Goal: Transaction & Acquisition: Obtain resource

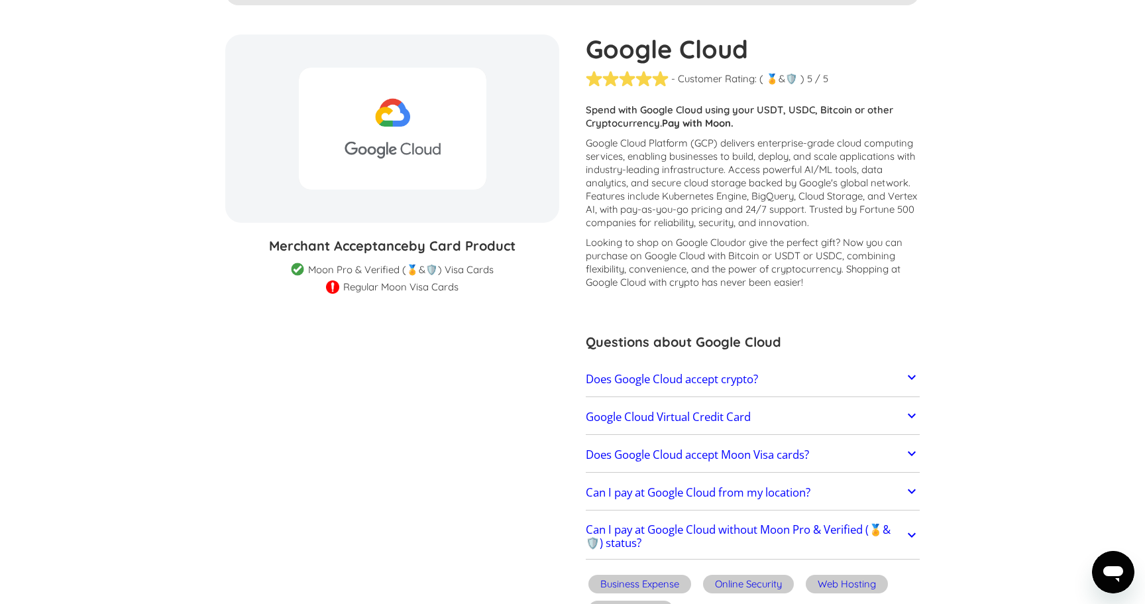
scroll to position [115, 0]
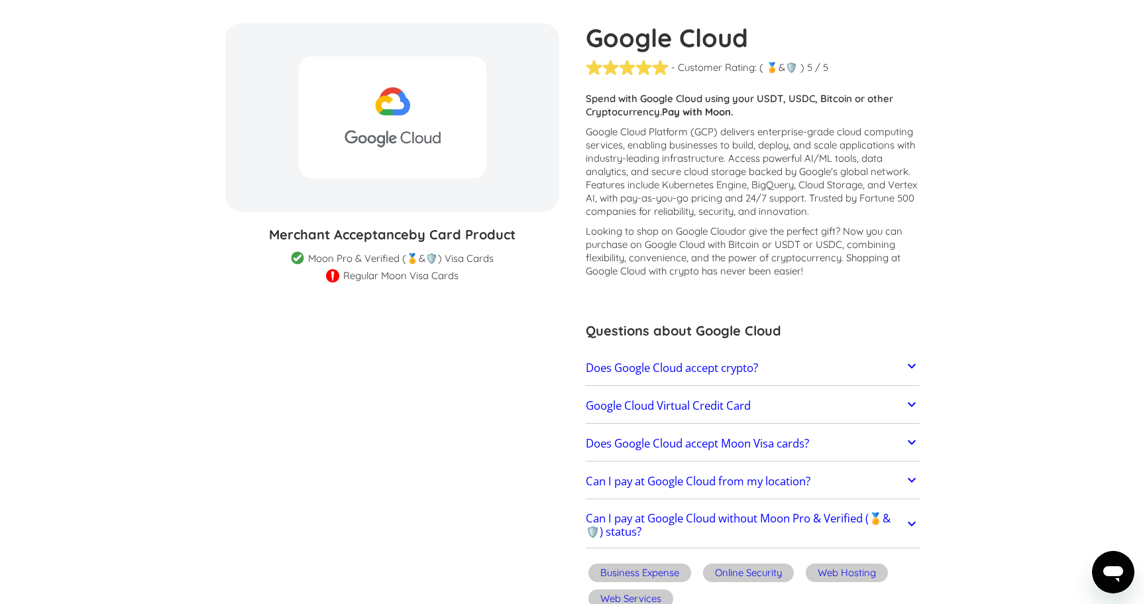
click at [887, 361] on link "Does Google Cloud accept crypto?" at bounding box center [753, 368] width 334 height 28
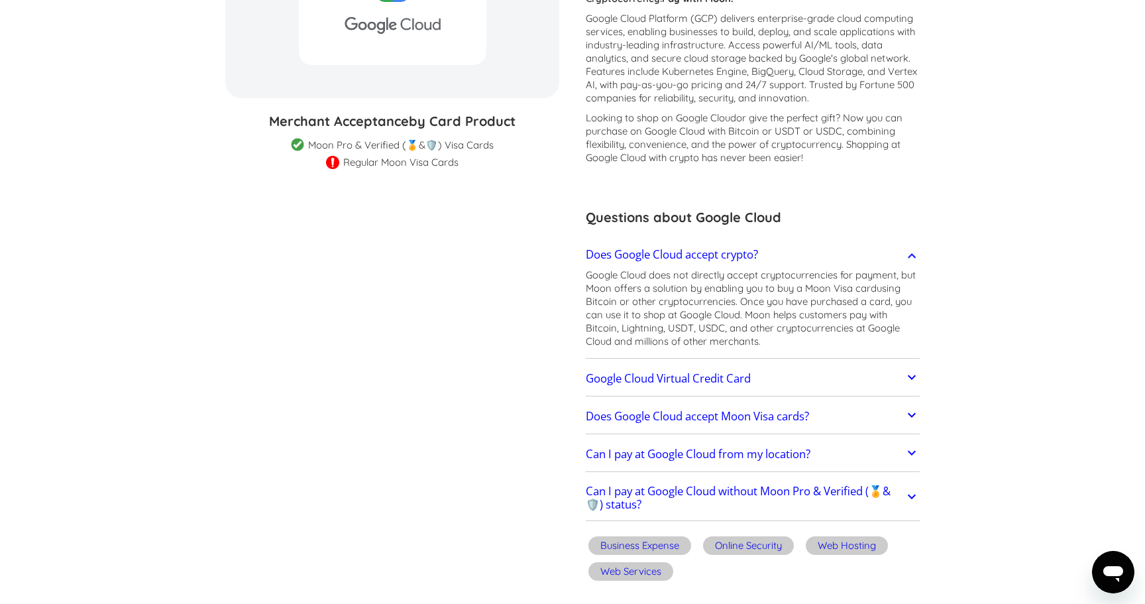
scroll to position [257, 0]
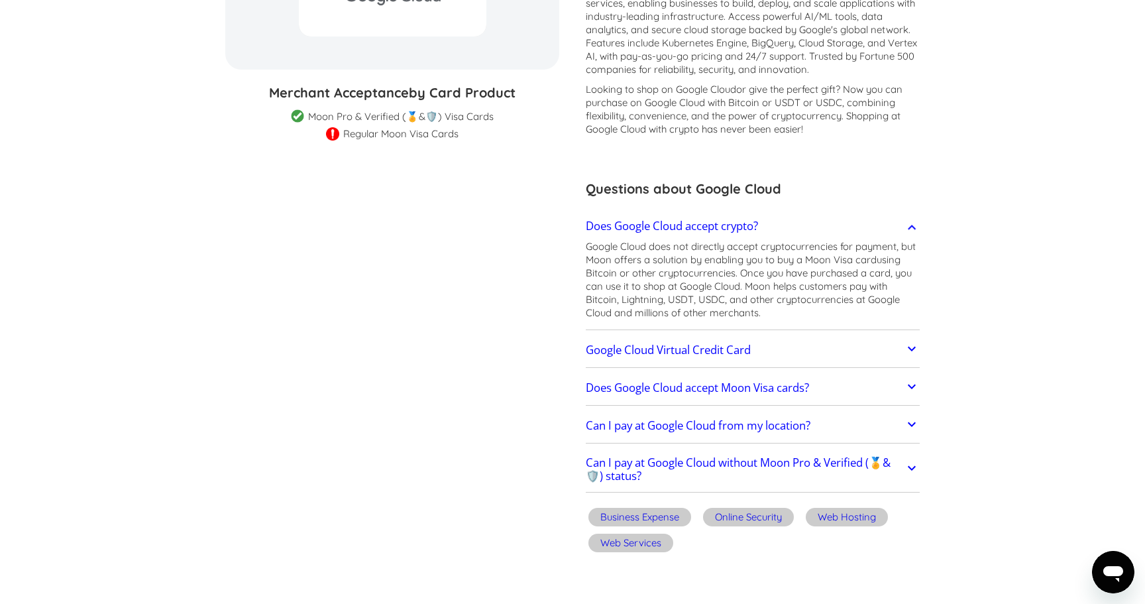
click at [842, 342] on link "Google Cloud Virtual Credit Card" at bounding box center [753, 350] width 334 height 28
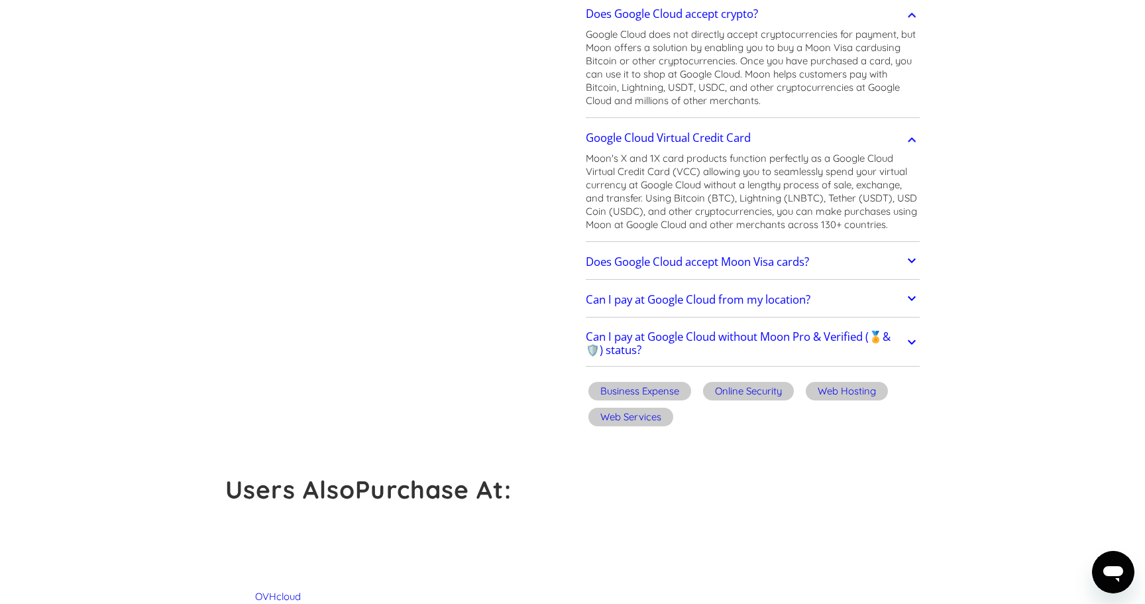
scroll to position [473, 0]
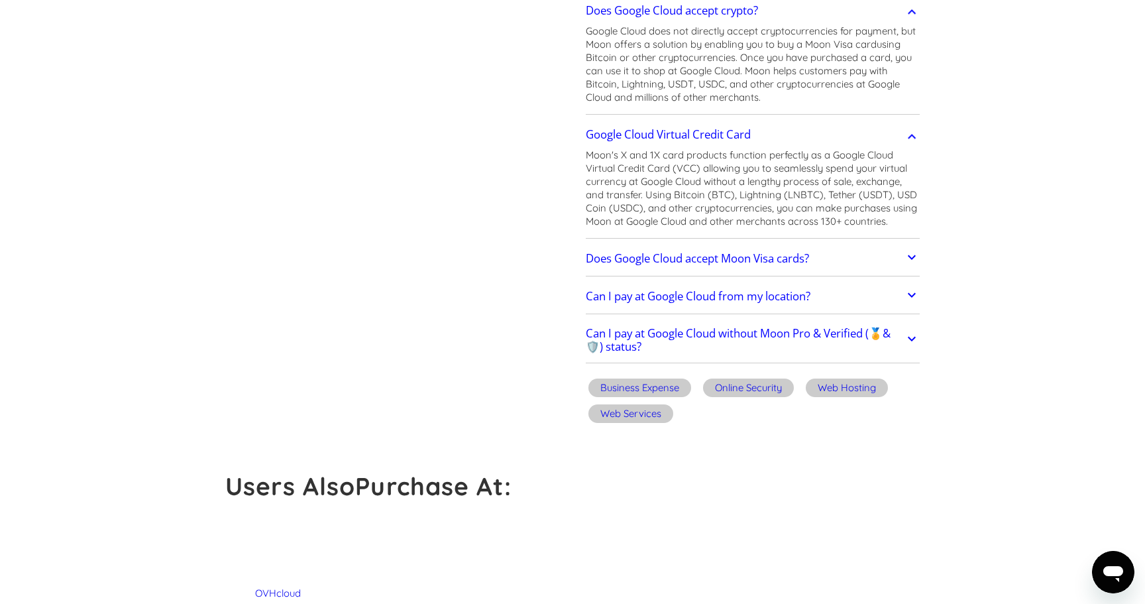
click at [758, 335] on h2 "Can I pay at Google Cloud without Moon Pro & Verified (🏅&🛡️) status?" at bounding box center [745, 340] width 319 height 27
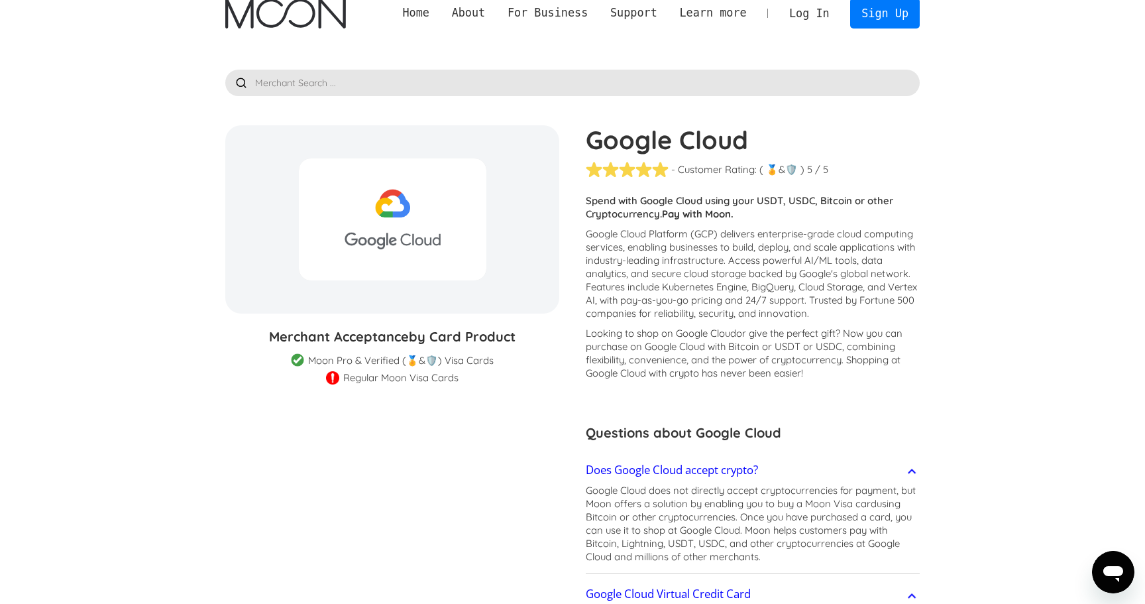
scroll to position [0, 0]
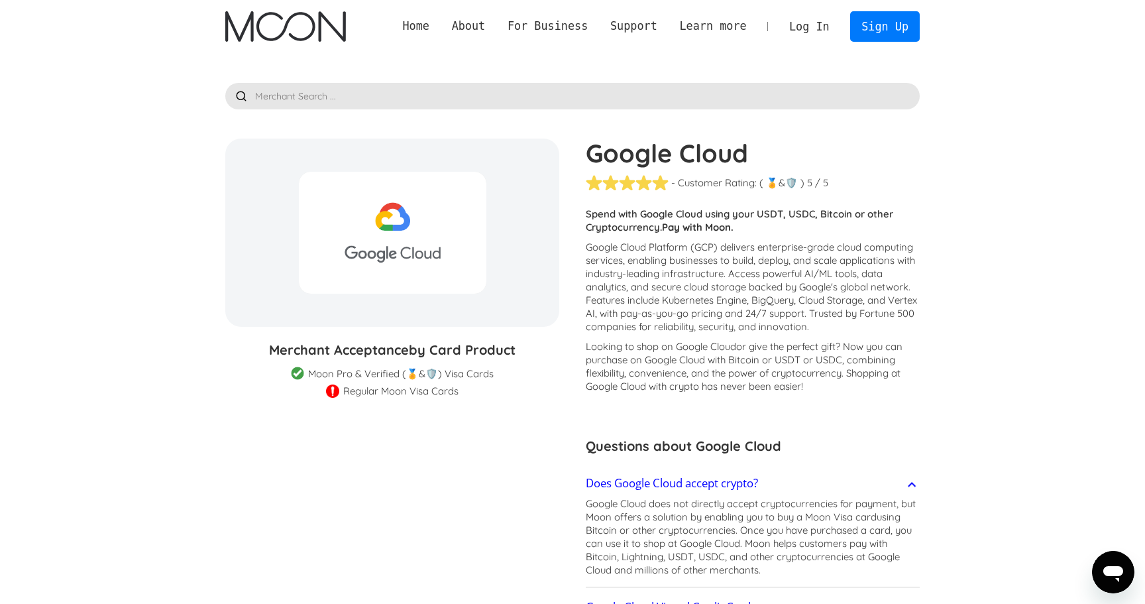
click at [310, 19] on img "home" at bounding box center [285, 26] width 120 height 30
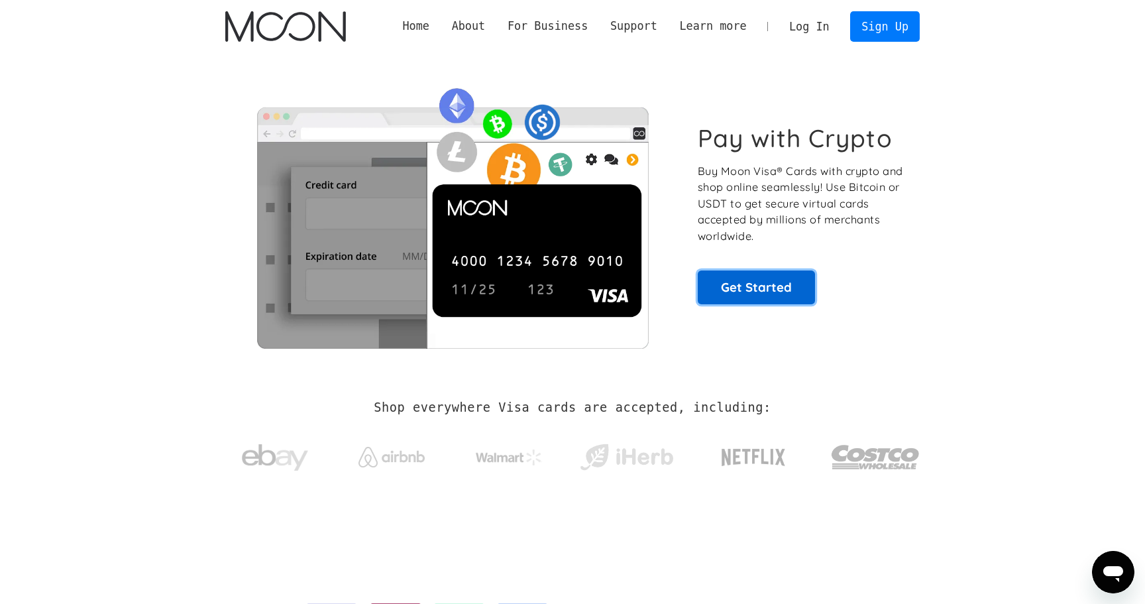
click at [766, 286] on link "Get Started" at bounding box center [756, 286] width 117 height 33
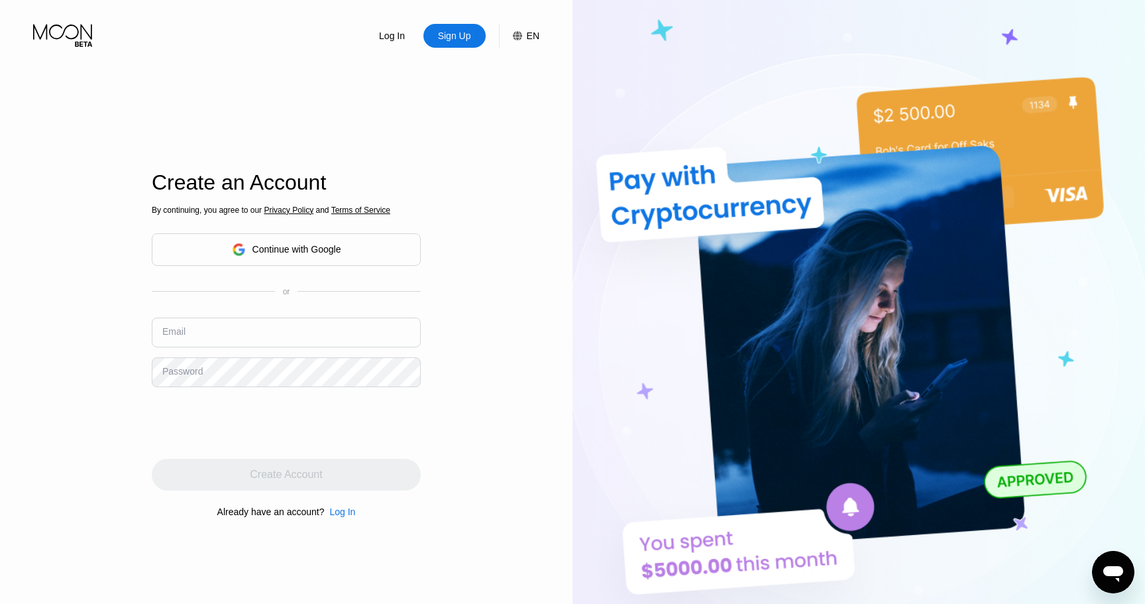
click at [333, 323] on input "text" at bounding box center [286, 332] width 269 height 30
type input "[EMAIL_ADDRESS][DOMAIN_NAME]"
click at [449, 339] on div "Log In Sign Up EN Language English Save Create an Account By continuing, you ag…" at bounding box center [286, 332] width 573 height 664
click at [345, 354] on div "Email cptproto@protonmail.com" at bounding box center [286, 337] width 269 height 40
click at [1145, 374] on com-1password-button at bounding box center [1145, 302] width 0 height 604
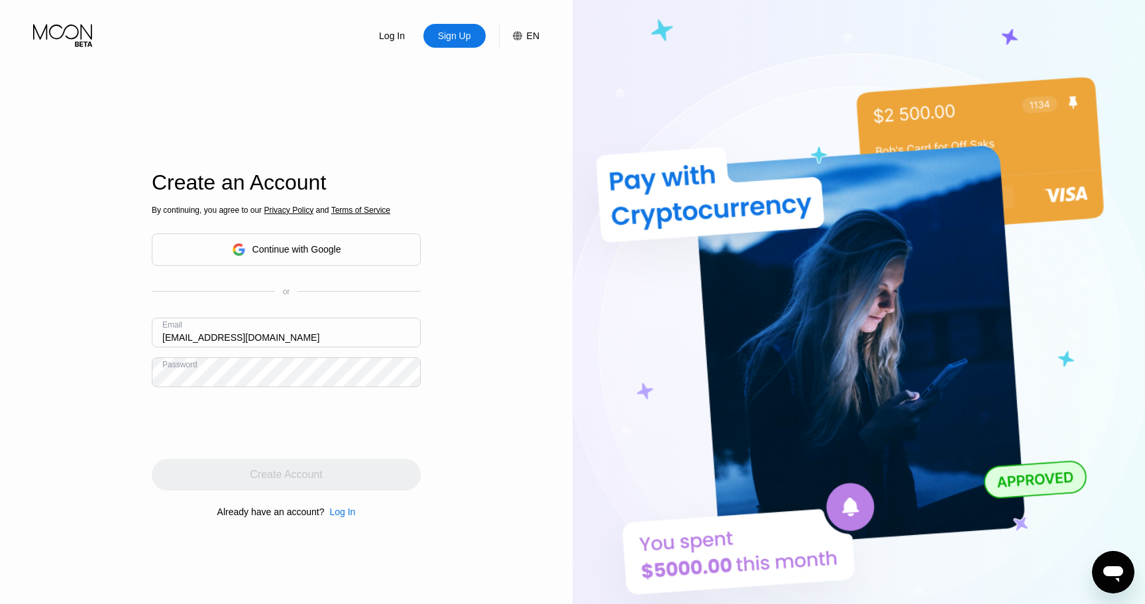
click at [1145, 374] on com-1password-button at bounding box center [1145, 302] width 0 height 604
click at [473, 386] on div "Log In Sign Up EN Language English Save Create an Account By continuing, you ag…" at bounding box center [286, 332] width 573 height 664
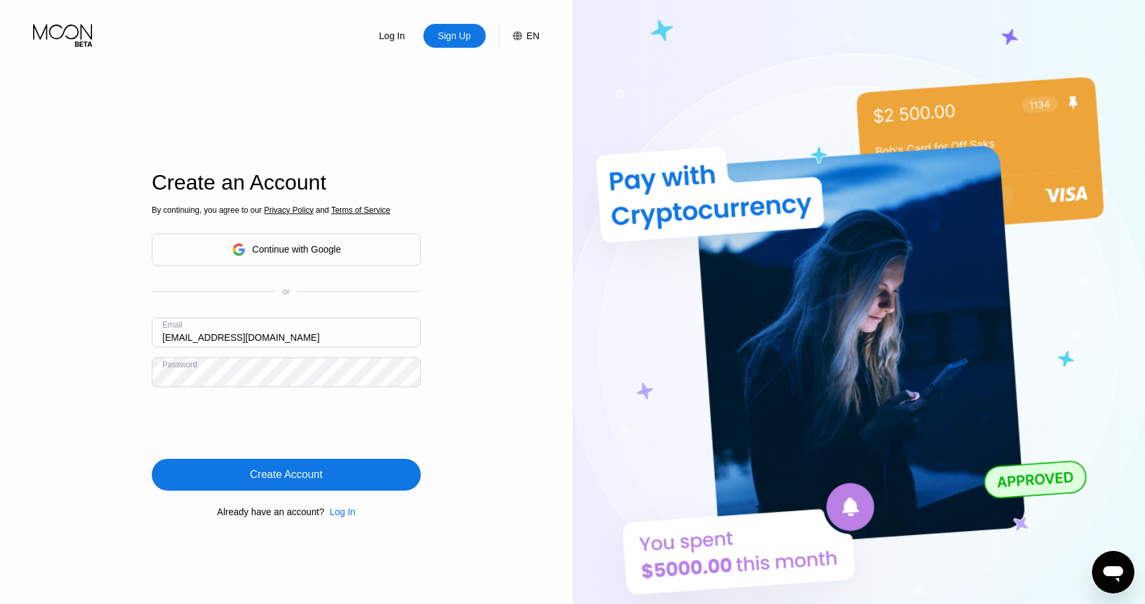
click at [358, 477] on div "Create Account" at bounding box center [286, 475] width 269 height 32
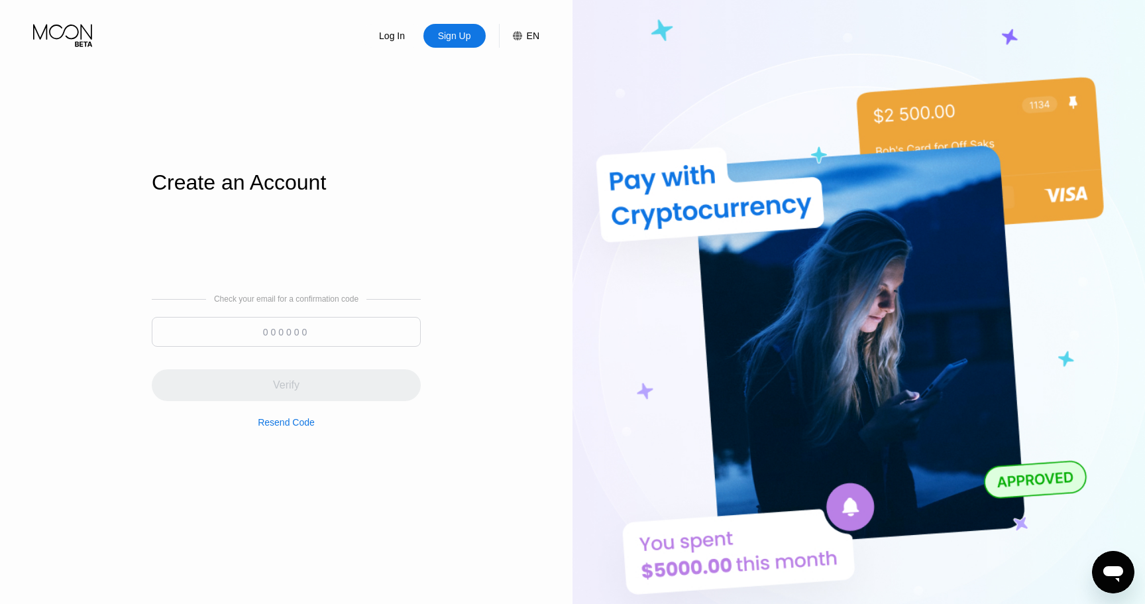
click at [322, 327] on input at bounding box center [286, 332] width 269 height 30
paste input "081968"
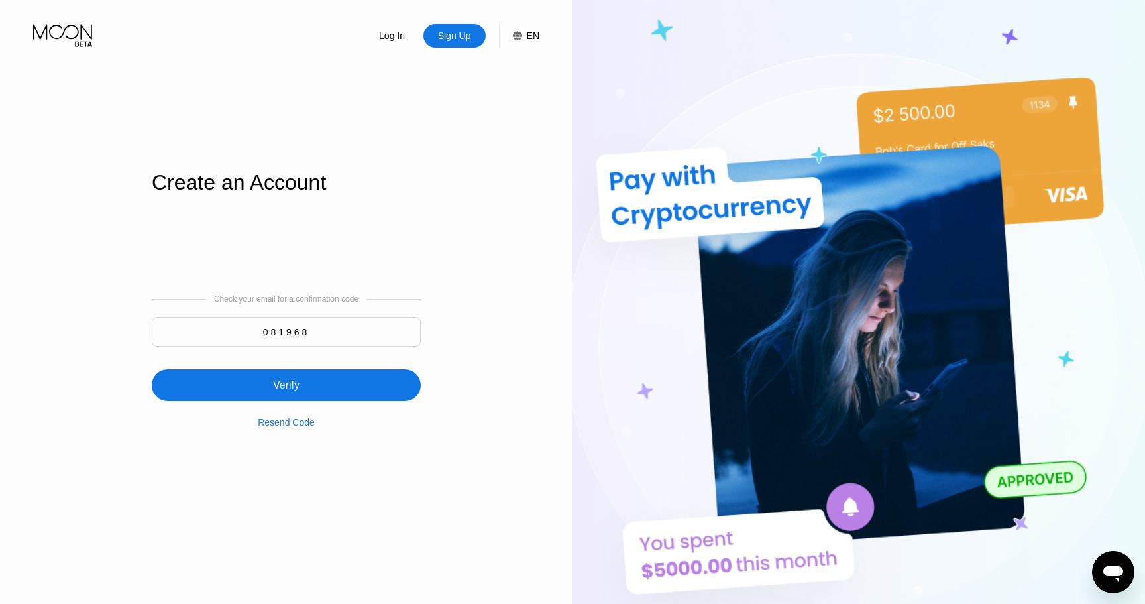
type input "081968"
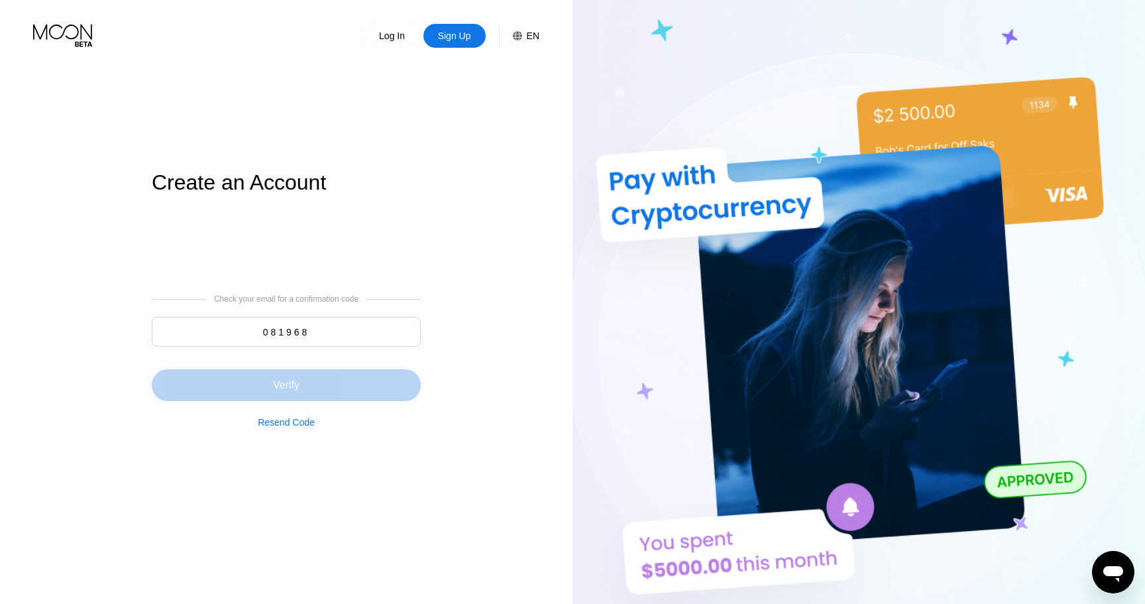
click at [317, 375] on div "Verify" at bounding box center [286, 385] width 269 height 32
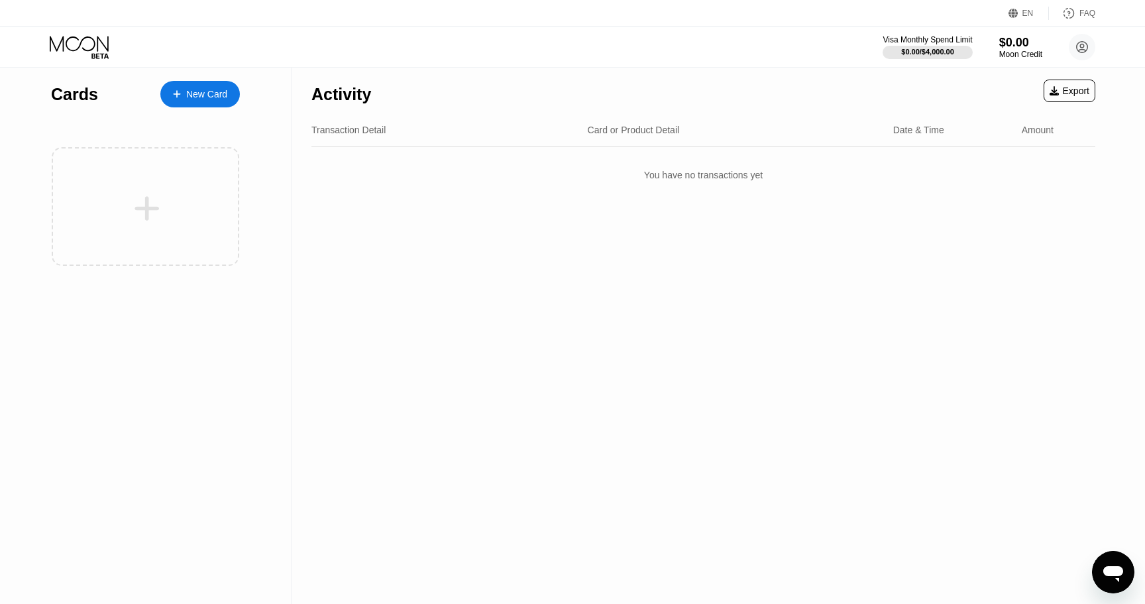
click at [227, 95] on div "New Card" at bounding box center [206, 94] width 41 height 11
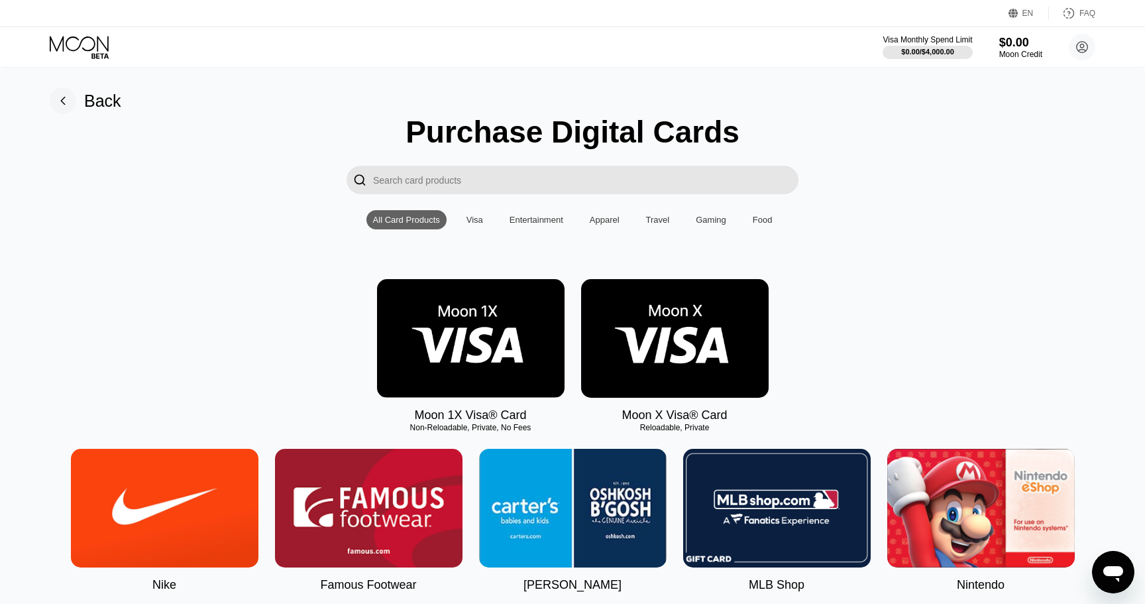
click at [709, 335] on img at bounding box center [675, 338] width 188 height 119
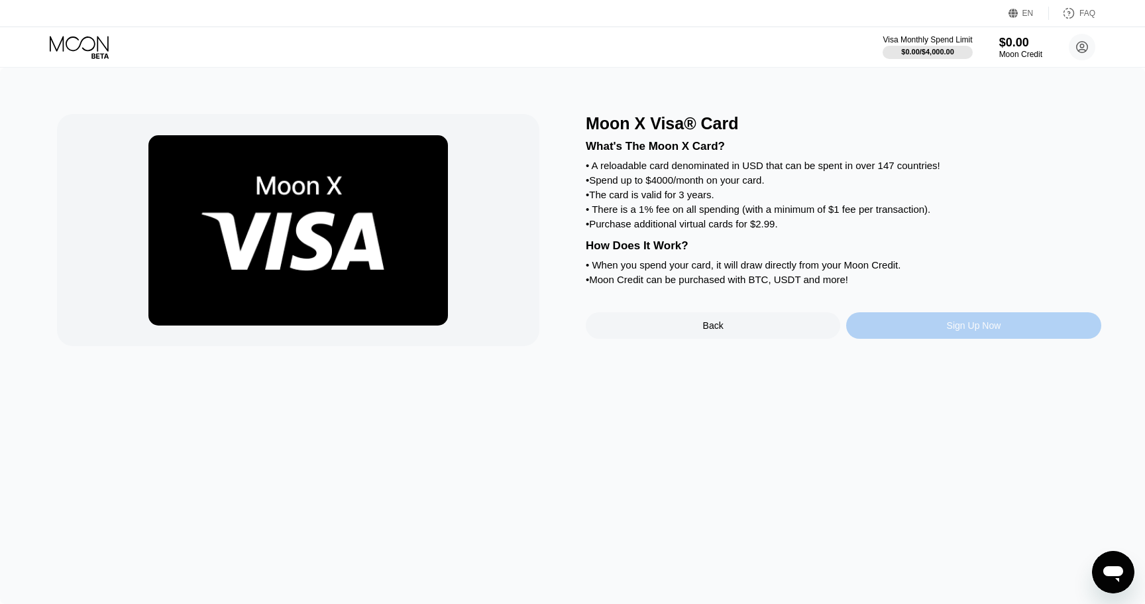
click at [907, 326] on div "Sign Up Now" at bounding box center [973, 325] width 255 height 27
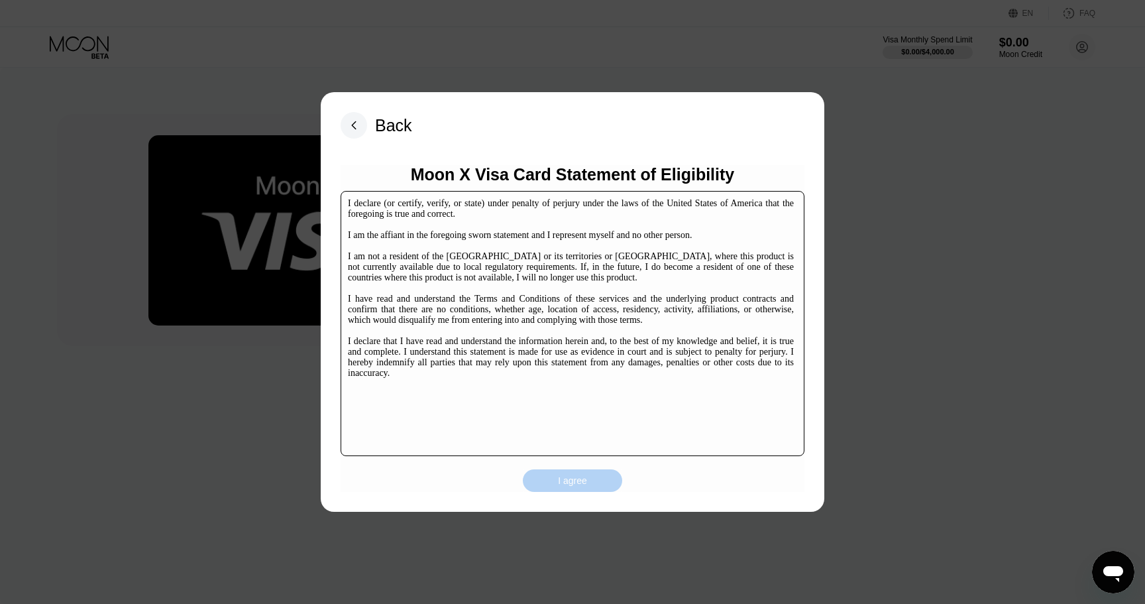
click at [583, 483] on div "I agree" at bounding box center [572, 481] width 29 height 12
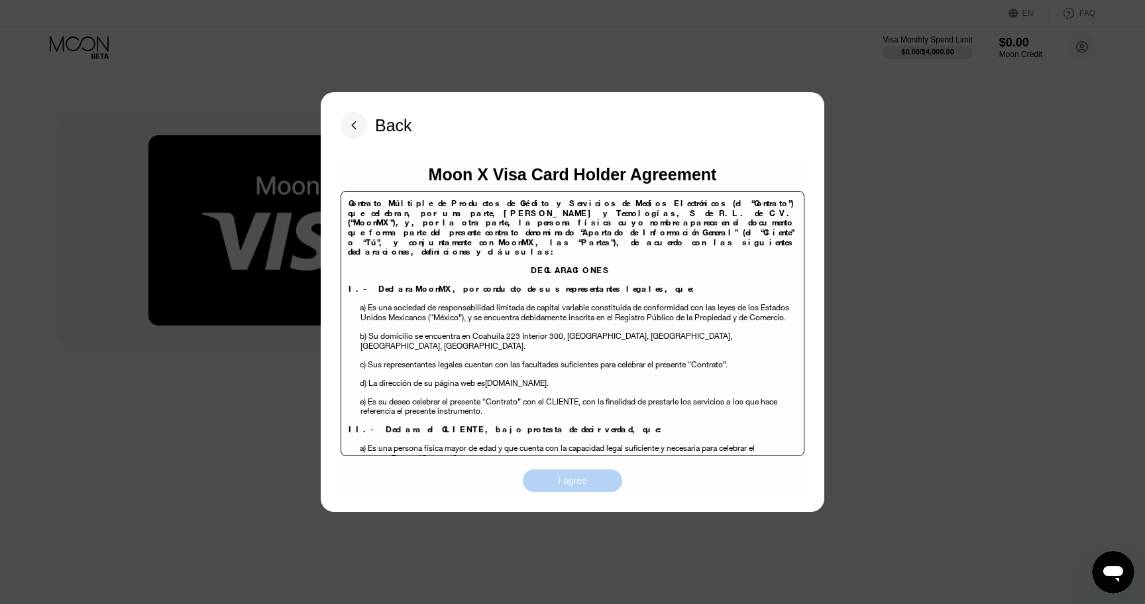
click at [583, 483] on div "I agree" at bounding box center [572, 481] width 29 height 12
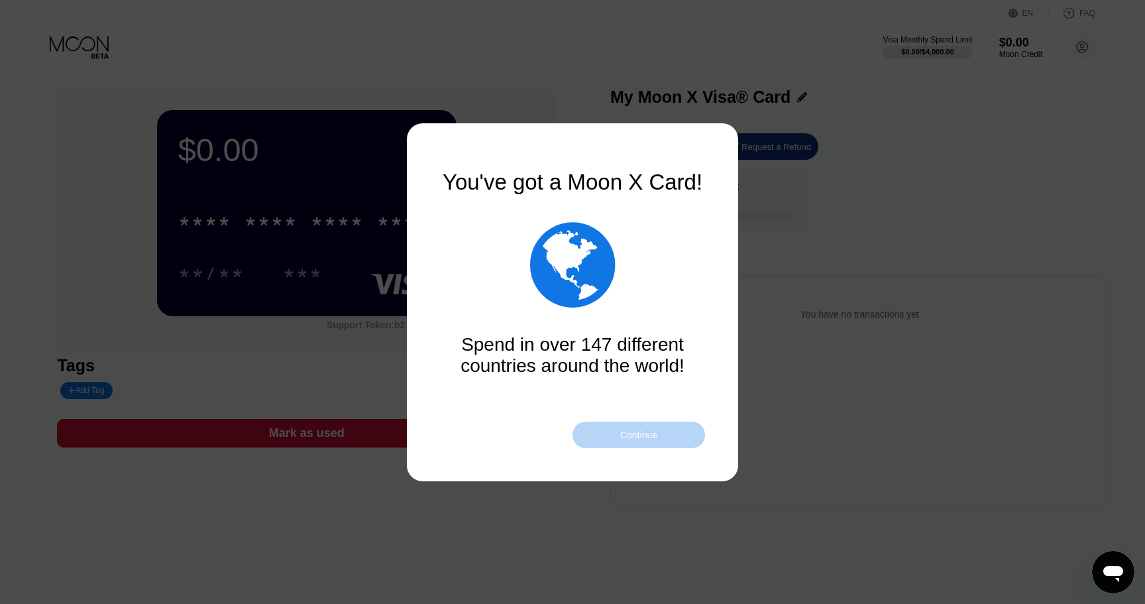
click at [626, 438] on div "Continue" at bounding box center [638, 434] width 37 height 11
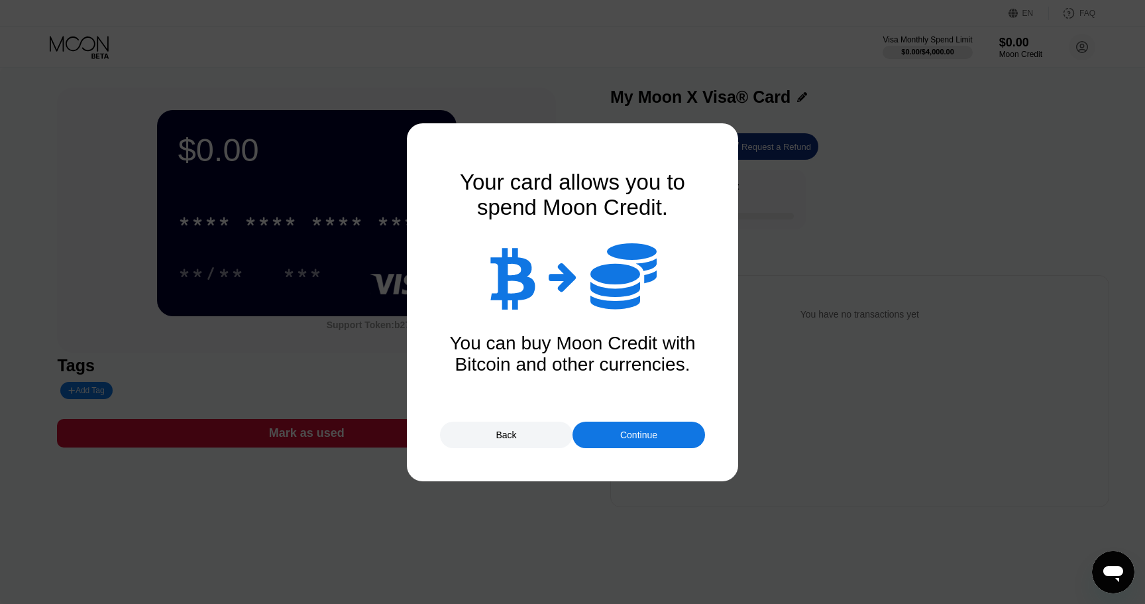
click at [626, 438] on div "Continue" at bounding box center [638, 434] width 37 height 11
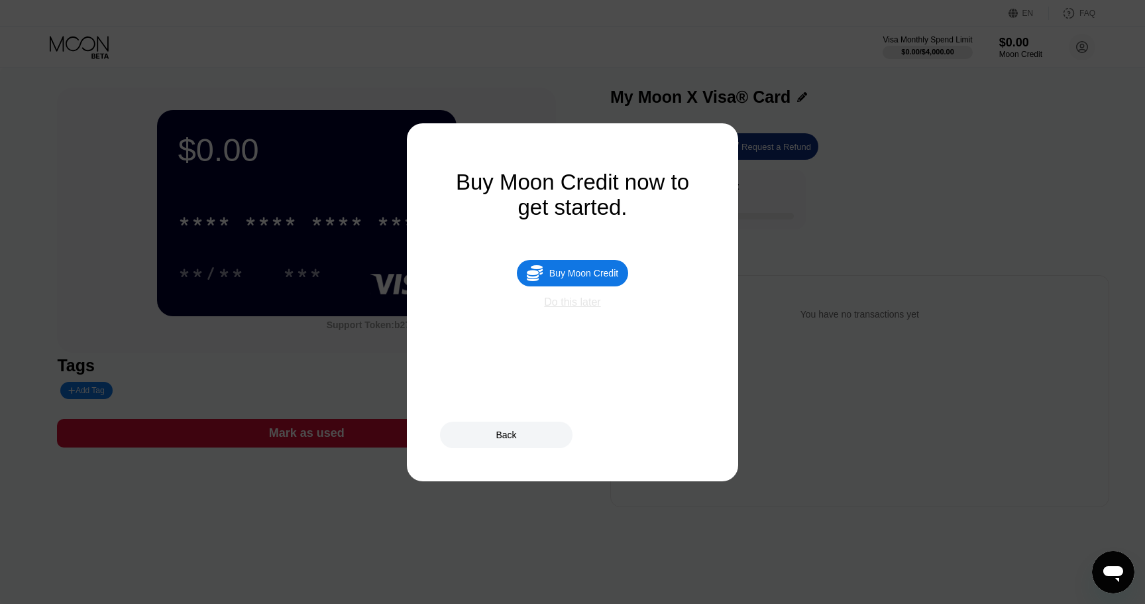
click at [593, 304] on div "Do this later" at bounding box center [572, 302] width 56 height 12
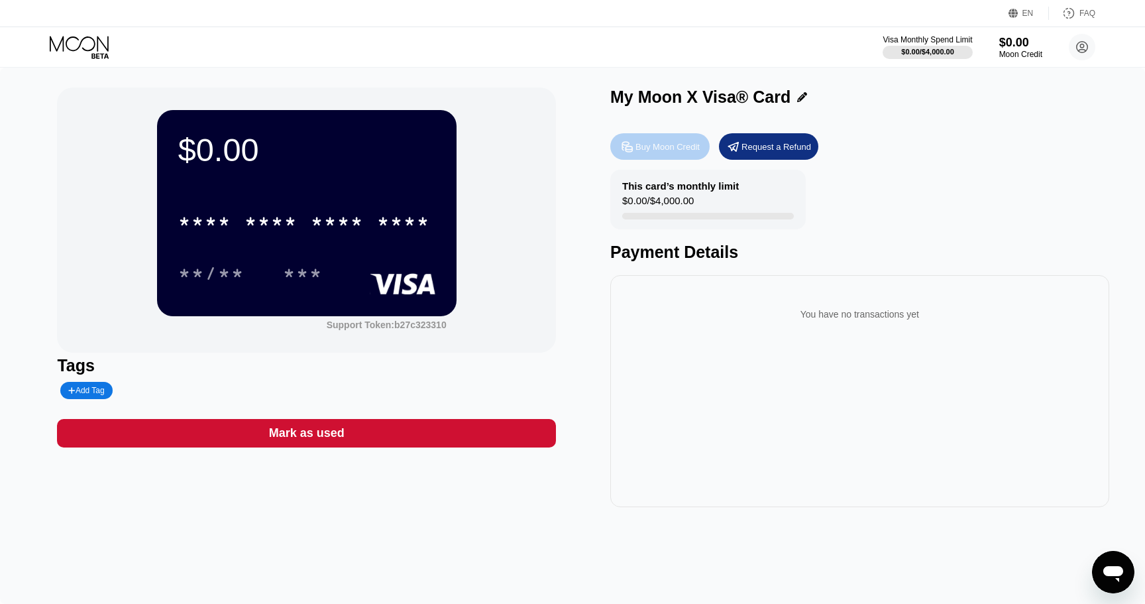
click at [683, 143] on div "Buy Moon Credit" at bounding box center [668, 146] width 64 height 11
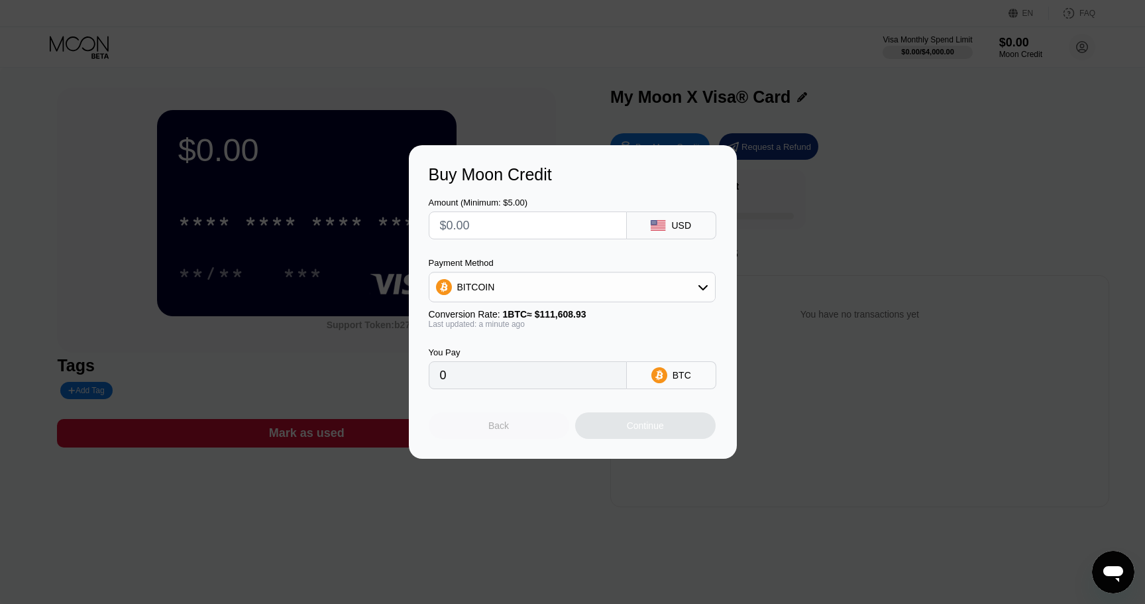
click at [523, 426] on div "Back" at bounding box center [499, 425] width 141 height 27
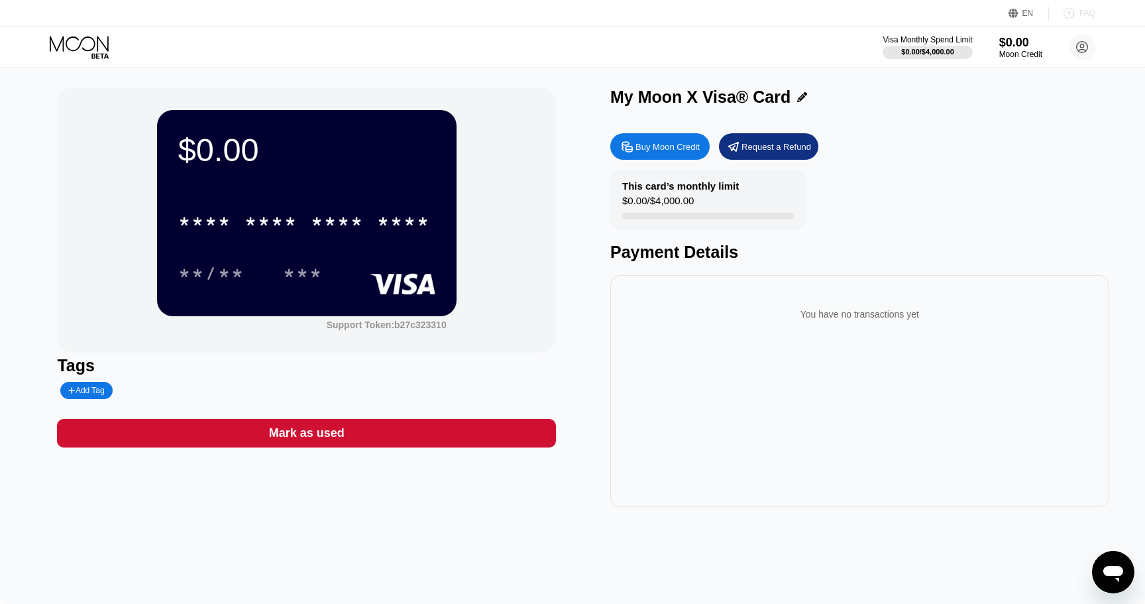
click at [1087, 17] on div "FAQ" at bounding box center [1088, 13] width 16 height 9
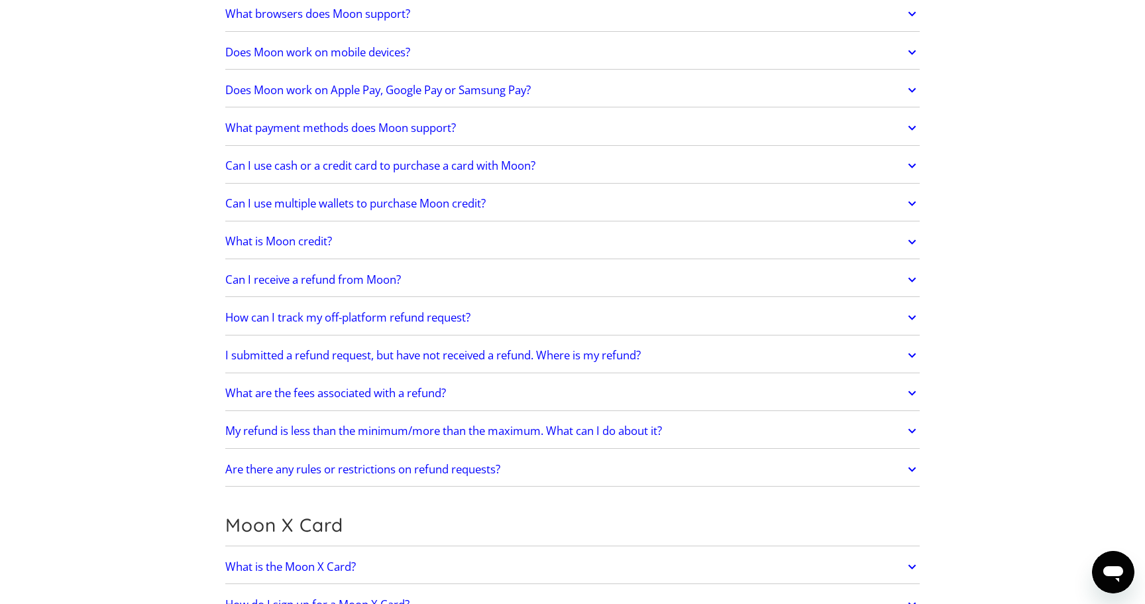
scroll to position [485, 0]
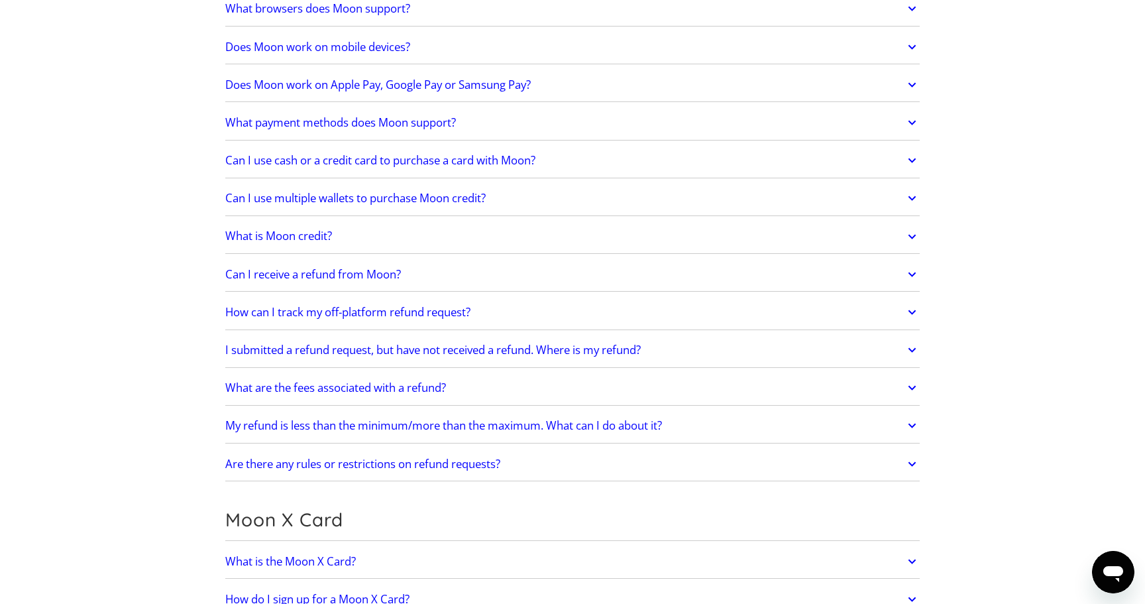
click at [428, 463] on h2 "Are there any rules or restrictions on refund requests?" at bounding box center [362, 463] width 275 height 13
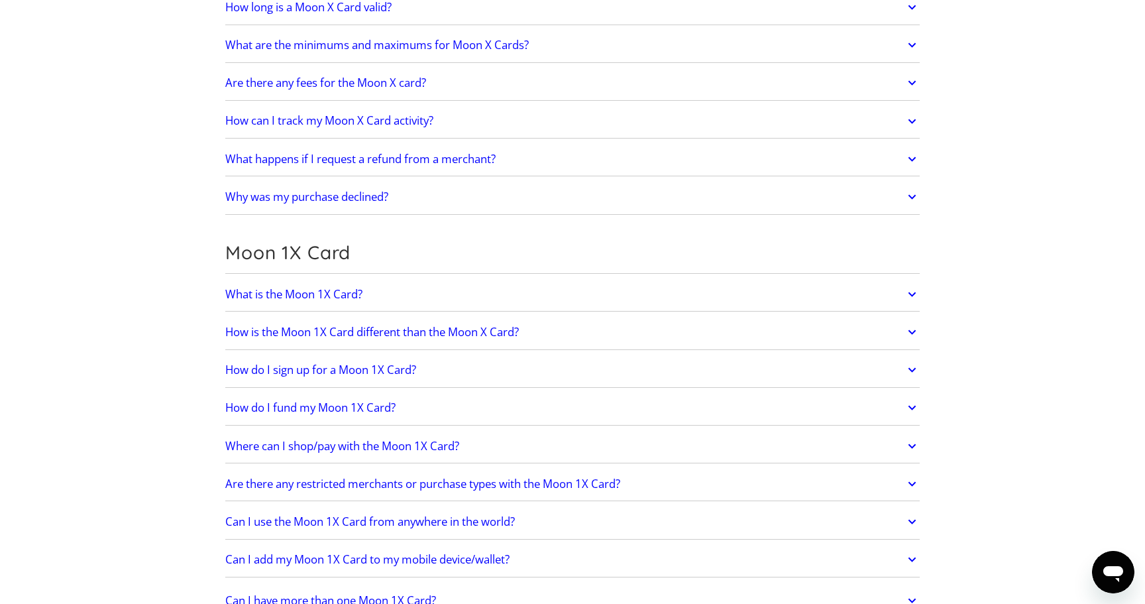
scroll to position [1471, 0]
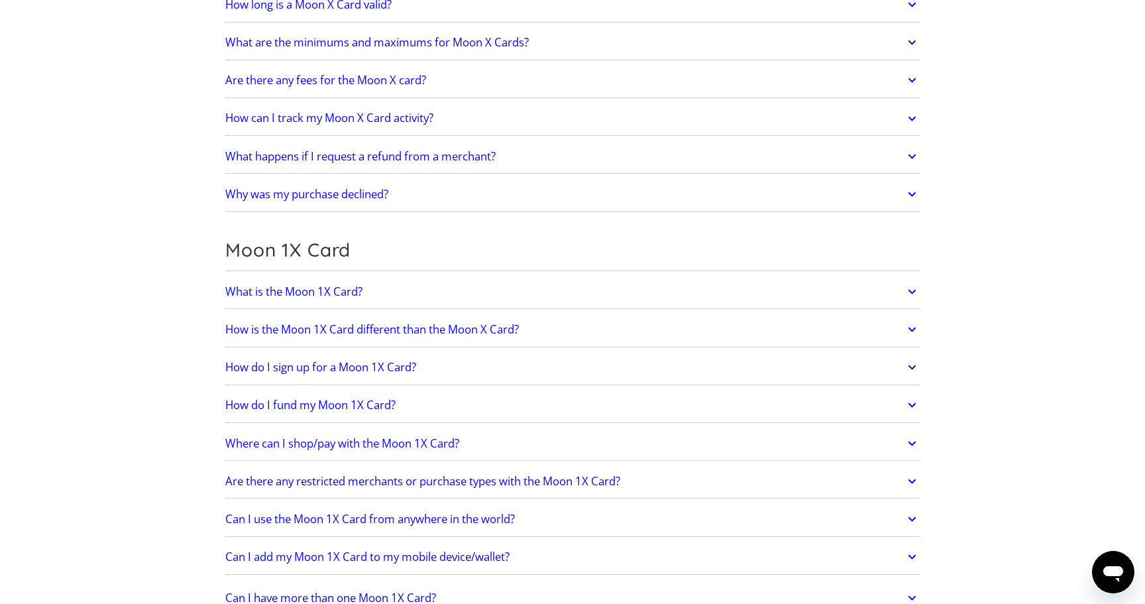
click at [524, 477] on h2 "Are there any restricted merchants or purchase types with the Moon 1X Card?" at bounding box center [422, 481] width 395 height 13
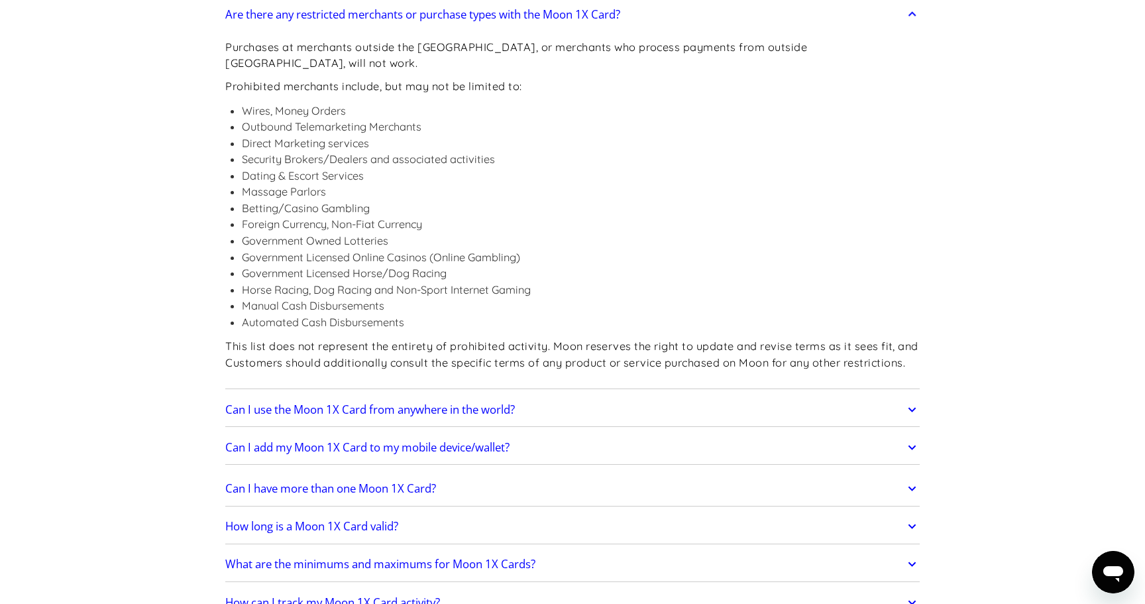
scroll to position [1947, 0]
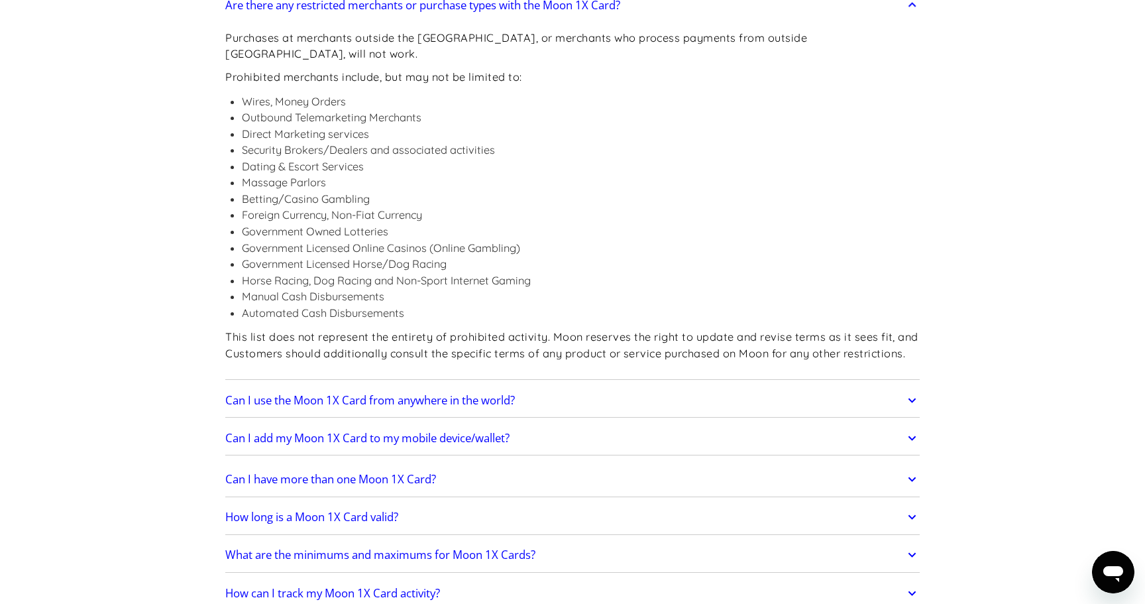
click at [547, 386] on link "Can I use the Moon 1X Card from anywhere in the world?" at bounding box center [572, 400] width 695 height 28
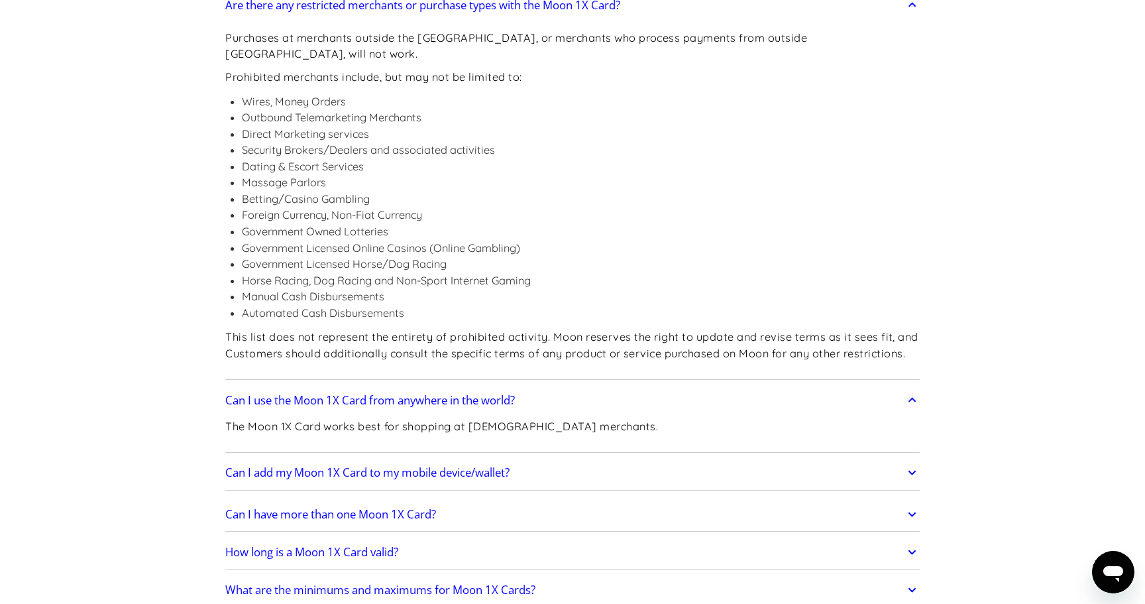
click at [565, 459] on link "Can I add my Moon 1X Card to my mobile device/wallet?" at bounding box center [572, 473] width 695 height 28
